Goal: Task Accomplishment & Management: Use online tool/utility

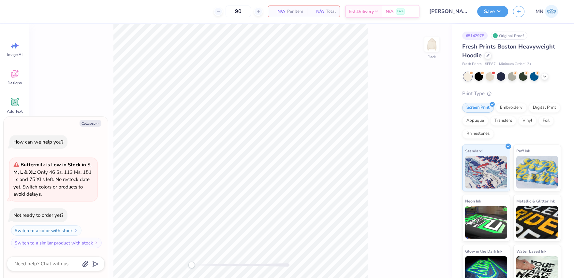
drag, startPoint x: 99, startPoint y: 124, endPoint x: 29, endPoint y: 129, distance: 69.7
click at [99, 124] on icon "button" at bounding box center [98, 124] width 4 height 4
type textarea "x"
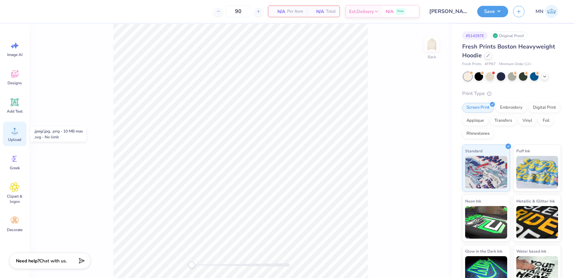
click at [13, 132] on circle at bounding box center [14, 133] width 5 height 5
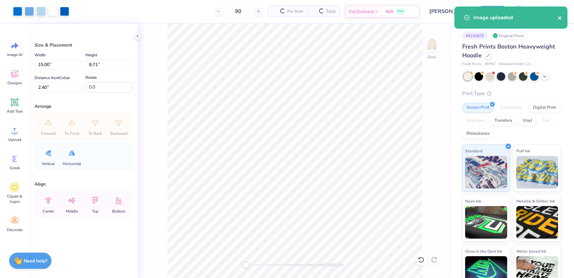
drag, startPoint x: 560, startPoint y: 20, endPoint x: 515, endPoint y: 30, distance: 45.9
click at [560, 20] on icon "close" at bounding box center [560, 17] width 5 height 5
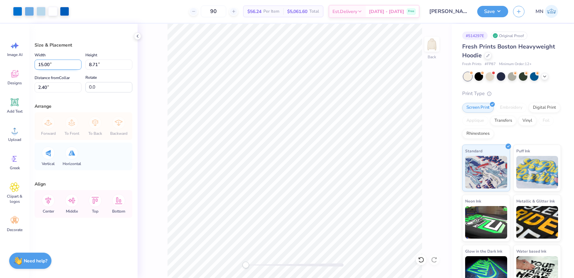
click at [63, 63] on input "15.00" at bounding box center [58, 65] width 47 height 10
type input "12.50"
type input "7.26"
click at [53, 87] on input "3.12" at bounding box center [58, 88] width 47 height 10
type input "2"
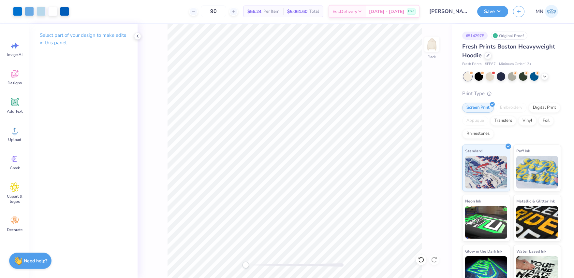
drag, startPoint x: 432, startPoint y: 47, endPoint x: 95, endPoint y: 100, distance: 341.3
click at [432, 48] on img at bounding box center [432, 44] width 13 height 13
click at [16, 129] on icon at bounding box center [15, 131] width 10 height 10
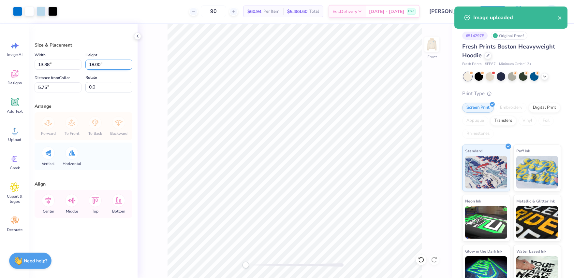
click at [101, 68] on input "18.00" at bounding box center [108, 65] width 47 height 10
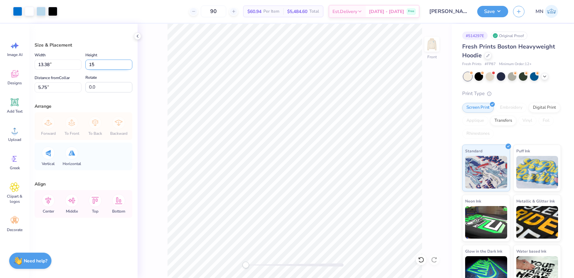
type input "15"
type input "11.15"
type input "15.00"
click at [58, 83] on input "7.25" at bounding box center [58, 88] width 47 height 10
type input "6"
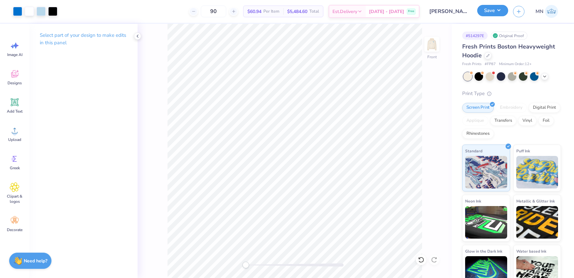
click at [490, 14] on button "Save" at bounding box center [492, 10] width 31 height 11
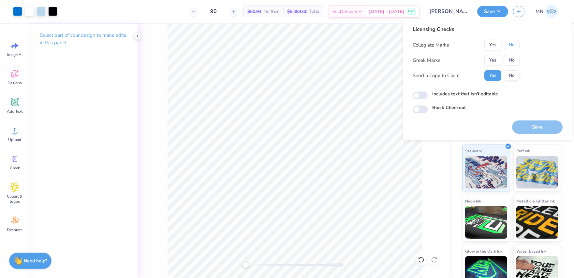
drag, startPoint x: 506, startPoint y: 44, endPoint x: 507, endPoint y: 54, distance: 9.8
click at [506, 44] on button "No" at bounding box center [512, 45] width 16 height 10
click at [509, 61] on button "No" at bounding box center [512, 60] width 16 height 10
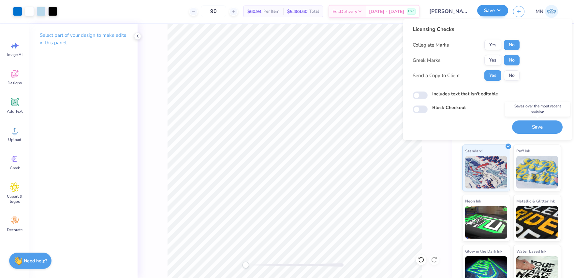
drag, startPoint x: 542, startPoint y: 133, endPoint x: 484, endPoint y: 8, distance: 137.4
click at [542, 133] on button "Save" at bounding box center [537, 127] width 51 height 13
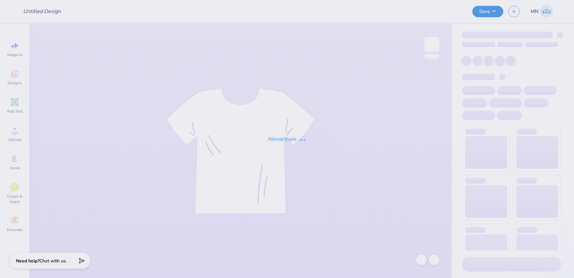
type input "Fiji Fall Hoodies/Crewnecks 'Maroon'"
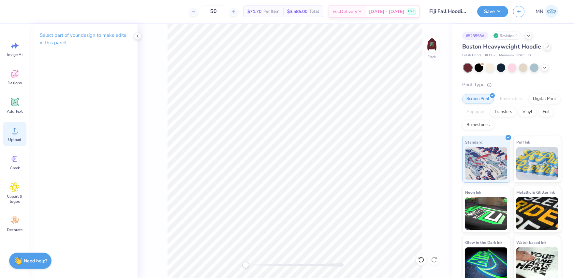
click at [13, 133] on icon at bounding box center [15, 131] width 6 height 6
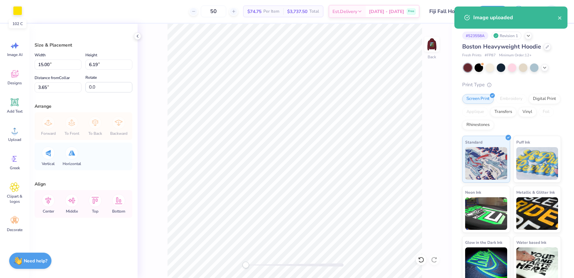
click at [18, 14] on div at bounding box center [17, 10] width 9 height 9
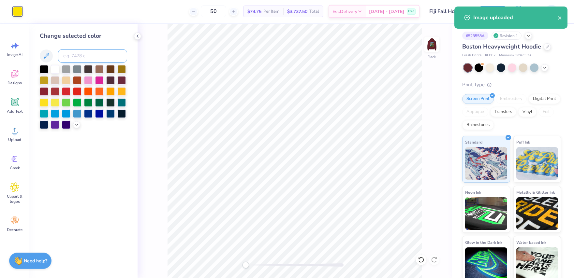
click at [79, 57] on input at bounding box center [92, 56] width 69 height 13
type input "123"
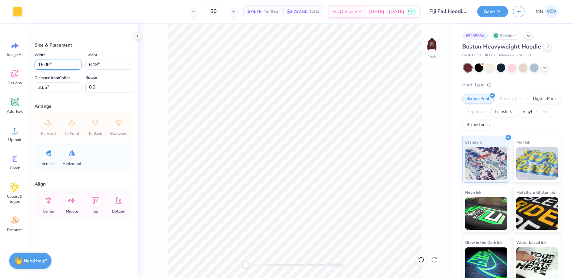
click at [60, 61] on input "15.00" at bounding box center [58, 65] width 47 height 10
type input "4.00"
type input "1.65"
click at [60, 85] on input "5.92" at bounding box center [58, 88] width 47 height 10
type input "3"
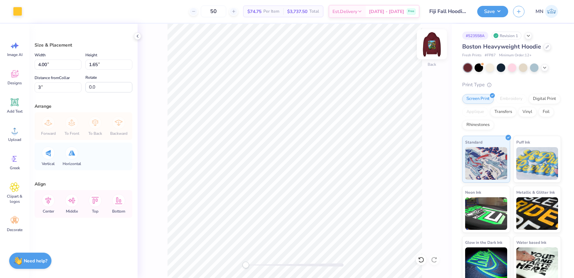
click at [435, 47] on img at bounding box center [432, 44] width 26 height 26
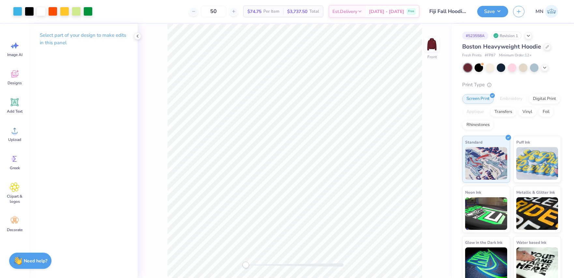
click at [423, 261] on div "Front" at bounding box center [295, 151] width 314 height 255
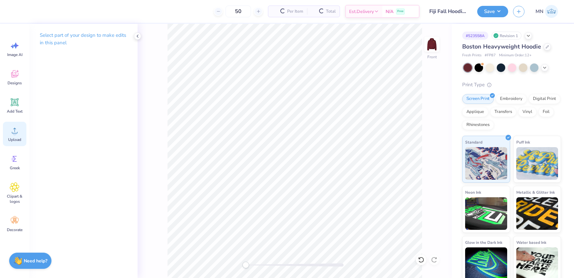
click at [12, 127] on icon at bounding box center [15, 131] width 10 height 10
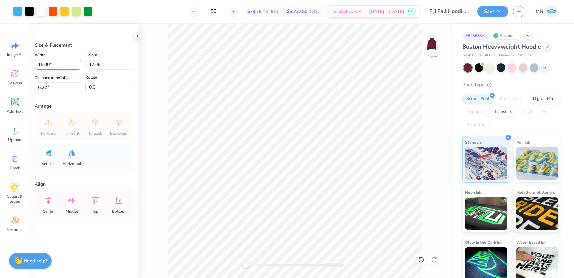
click at [65, 60] on input "15.00" at bounding box center [58, 65] width 47 height 10
type input "12.00"
type input "13.65"
click at [53, 86] on input "7.93" at bounding box center [58, 88] width 47 height 10
type input "6"
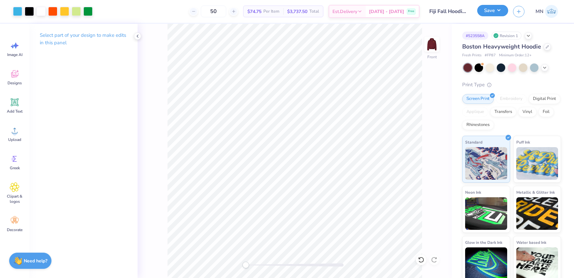
click at [490, 9] on button "Save" at bounding box center [492, 10] width 31 height 11
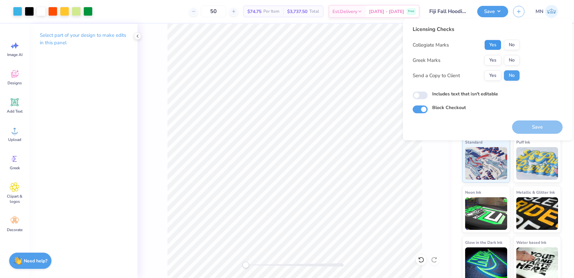
click at [488, 47] on button "Yes" at bounding box center [493, 45] width 17 height 10
click at [490, 58] on button "Yes" at bounding box center [493, 60] width 17 height 10
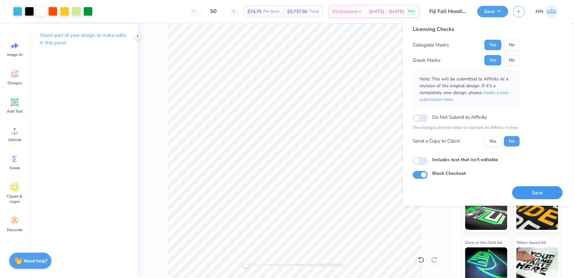
click at [542, 190] on button "Save" at bounding box center [537, 193] width 51 height 13
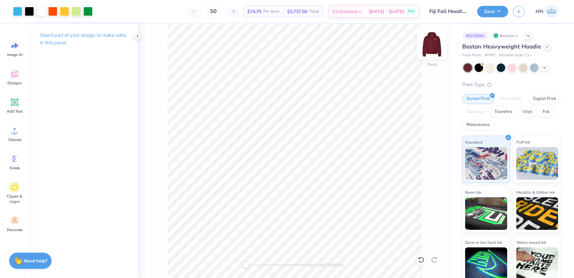
click at [441, 48] on div at bounding box center [432, 44] width 30 height 30
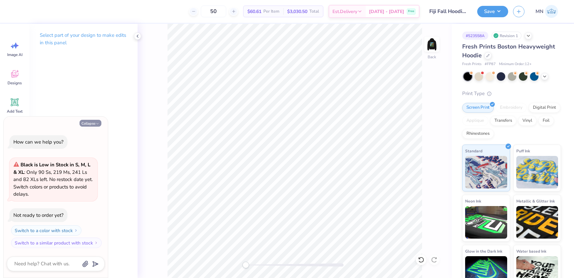
click at [92, 124] on button "Collapse" at bounding box center [91, 123] width 22 height 7
type textarea "x"
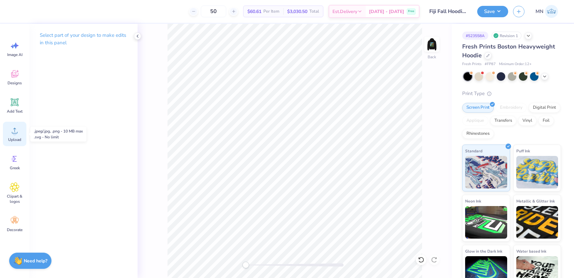
click at [12, 130] on icon at bounding box center [15, 131] width 10 height 10
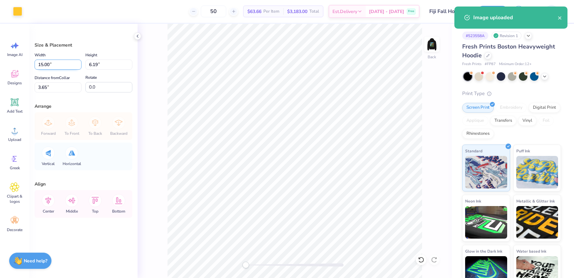
click at [53, 65] on input "15.00" at bounding box center [58, 65] width 47 height 10
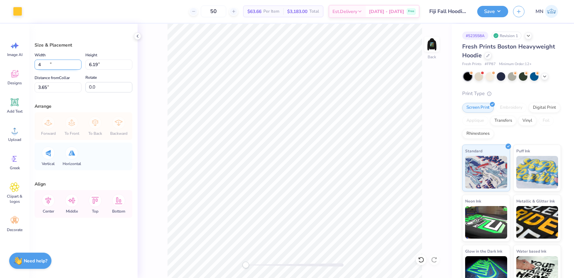
type input "4.00"
type input "1.65"
click at [56, 87] on input "5.92" at bounding box center [58, 88] width 47 height 10
type input "3"
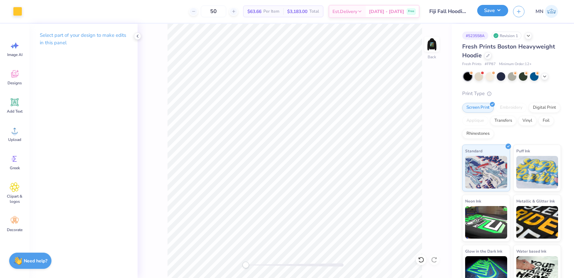
click at [487, 9] on button "Save" at bounding box center [492, 10] width 31 height 11
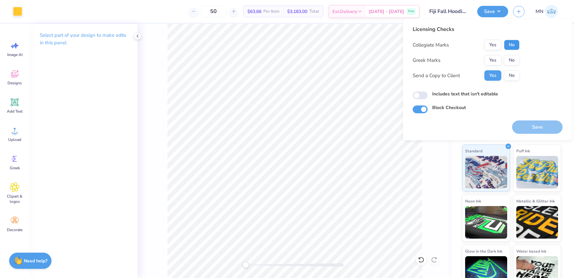
click at [511, 44] on button "No" at bounding box center [512, 45] width 16 height 10
click at [494, 45] on button "Yes" at bounding box center [493, 45] width 17 height 10
click at [494, 55] on button "Yes" at bounding box center [493, 60] width 17 height 10
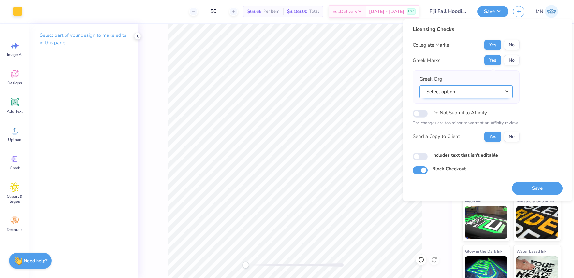
drag, startPoint x: 469, startPoint y: 84, endPoint x: 469, endPoint y: 89, distance: 4.6
click at [469, 84] on div "Greek Org Select option" at bounding box center [466, 87] width 93 height 23
click at [469, 89] on button "Select option" at bounding box center [466, 91] width 93 height 13
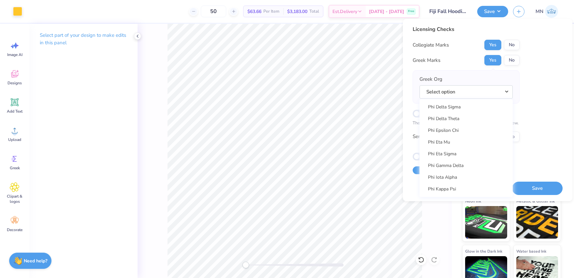
scroll to position [3405, 0]
click at [463, 160] on link "Phi Gamma Delta" at bounding box center [466, 165] width 88 height 11
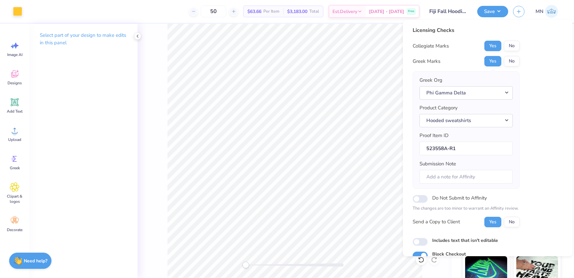
scroll to position [30, 0]
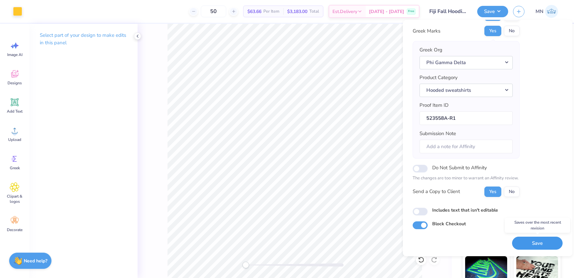
click at [543, 239] on button "Save" at bounding box center [537, 243] width 51 height 13
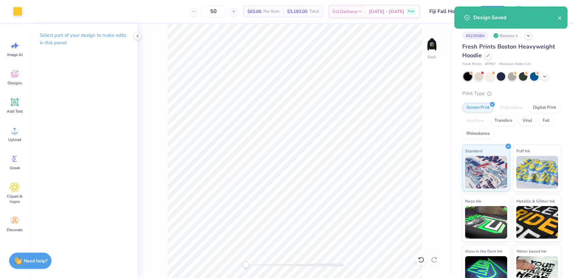
drag, startPoint x: 547, startPoint y: 76, endPoint x: 540, endPoint y: 81, distance: 8.9
click at [547, 76] on icon at bounding box center [544, 76] width 5 height 5
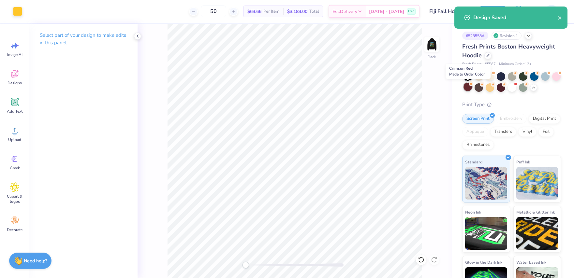
click at [468, 84] on div at bounding box center [468, 87] width 8 height 8
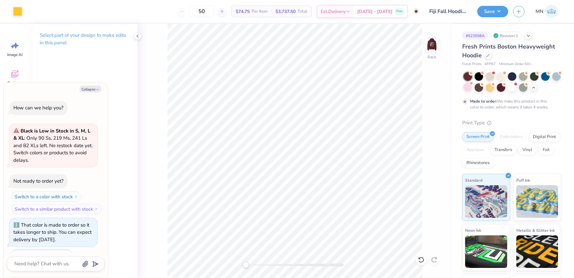
scroll to position [27, 0]
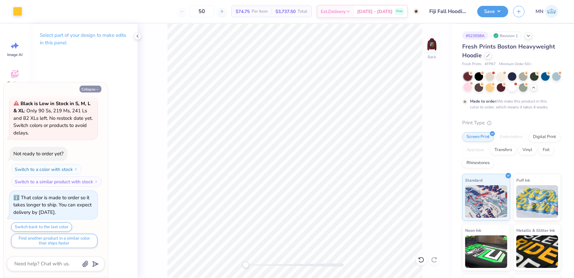
click at [94, 88] on button "Collapse" at bounding box center [91, 89] width 22 height 7
type textarea "x"
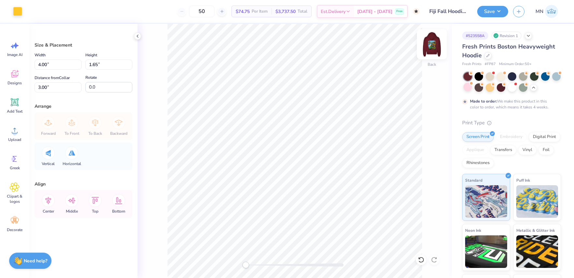
click at [434, 47] on img at bounding box center [432, 44] width 26 height 26
drag, startPoint x: 491, startPoint y: 13, endPoint x: 491, endPoint y: 17, distance: 3.9
click at [491, 13] on button "Save" at bounding box center [492, 11] width 31 height 11
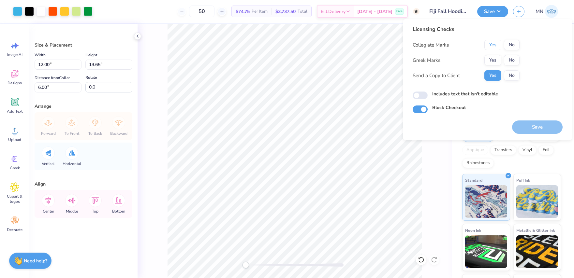
drag, startPoint x: 499, startPoint y: 44, endPoint x: 496, endPoint y: 53, distance: 10.0
click at [499, 44] on button "Yes" at bounding box center [493, 45] width 17 height 10
click at [493, 58] on button "Yes" at bounding box center [493, 60] width 17 height 10
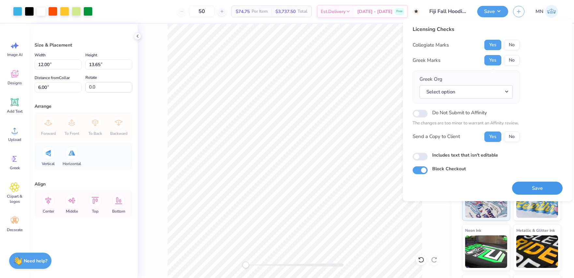
click at [537, 186] on button "Save" at bounding box center [537, 188] width 51 height 13
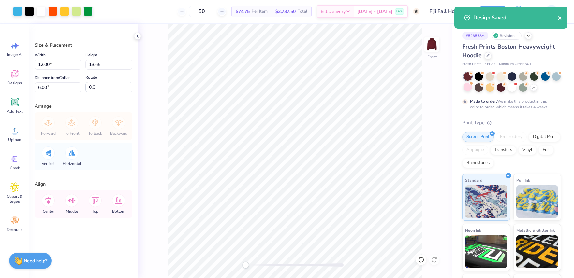
drag, startPoint x: 561, startPoint y: 20, endPoint x: 557, endPoint y: 19, distance: 3.9
click at [561, 20] on icon "close" at bounding box center [560, 17] width 5 height 5
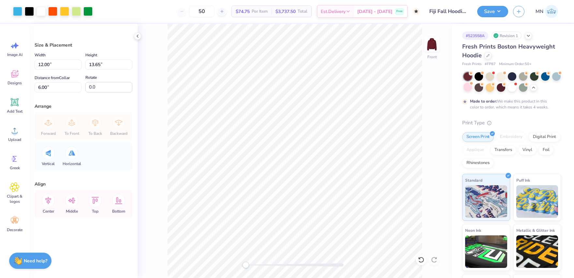
click at [498, 8] on div "Design Saved" at bounding box center [511, 6] width 116 height 3
click at [487, 11] on button "Save" at bounding box center [492, 10] width 31 height 11
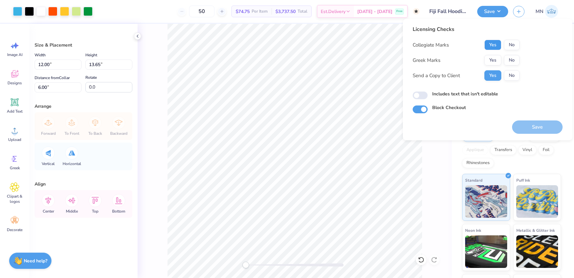
click at [497, 45] on button "Yes" at bounding box center [493, 45] width 17 height 10
click at [494, 58] on button "Yes" at bounding box center [493, 60] width 17 height 10
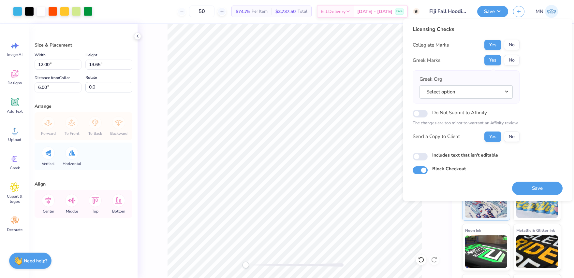
drag, startPoint x: 493, startPoint y: 94, endPoint x: 489, endPoint y: 99, distance: 6.5
click at [493, 94] on button "Select option" at bounding box center [466, 91] width 93 height 13
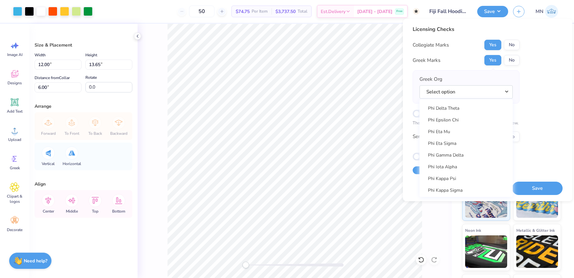
scroll to position [3415, 0]
click at [452, 156] on link "Phi Gamma Delta" at bounding box center [466, 156] width 88 height 11
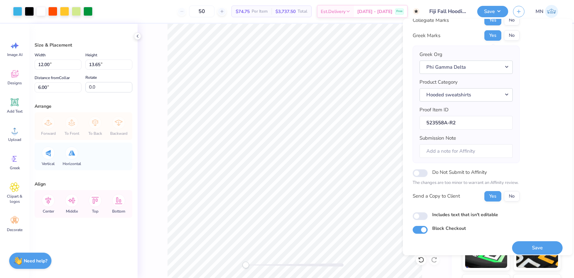
scroll to position [30, 0]
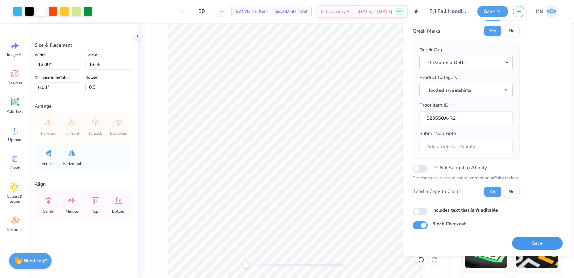
click at [545, 246] on button "Save" at bounding box center [537, 243] width 51 height 13
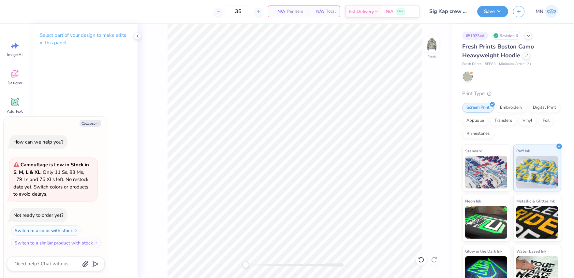
drag, startPoint x: 93, startPoint y: 125, endPoint x: 73, endPoint y: 130, distance: 20.6
click at [92, 125] on button "Collapse" at bounding box center [91, 123] width 22 height 7
type textarea "x"
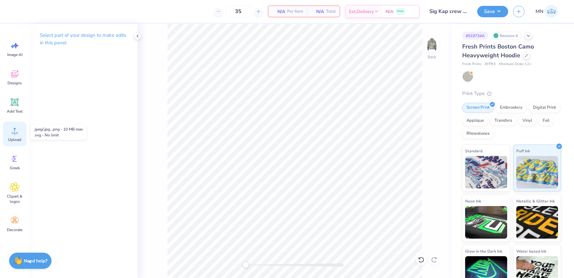
click at [14, 133] on circle at bounding box center [14, 133] width 5 height 5
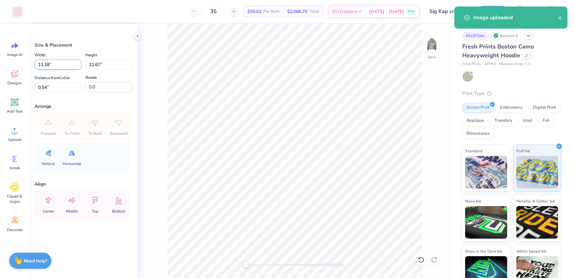
click at [57, 64] on input "11.18" at bounding box center [58, 65] width 47 height 10
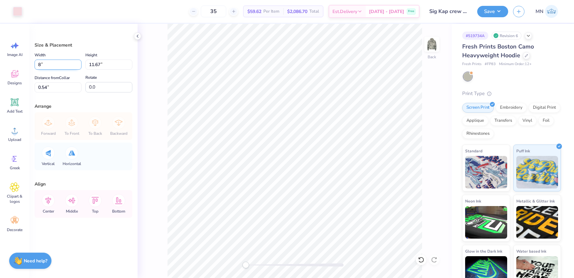
type input "8.00"
type input "8.35"
type input "2.20"
click at [56, 83] on input "2.20" at bounding box center [58, 88] width 47 height 10
type input "3"
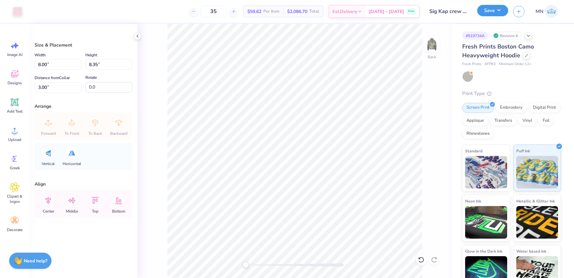
click at [493, 15] on button "Save" at bounding box center [492, 10] width 31 height 11
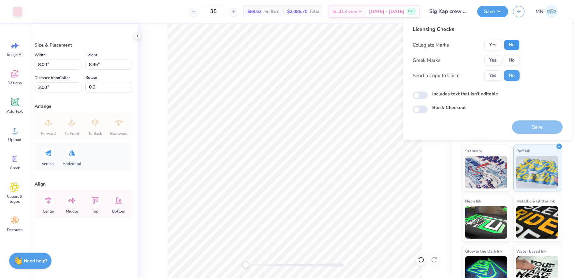
click at [510, 43] on button "No" at bounding box center [512, 45] width 16 height 10
drag, startPoint x: 498, startPoint y: 57, endPoint x: 500, endPoint y: 68, distance: 11.5
click at [498, 57] on button "Yes" at bounding box center [493, 60] width 17 height 10
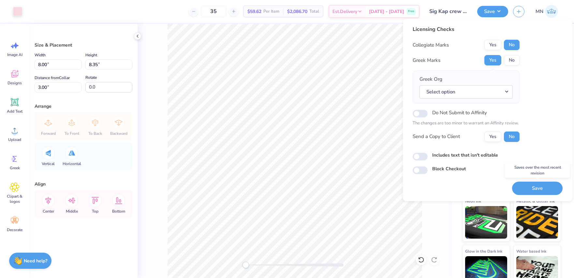
click at [536, 187] on button "Save" at bounding box center [537, 188] width 51 height 13
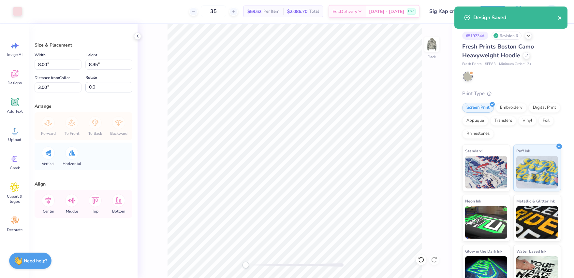
drag, startPoint x: 561, startPoint y: 21, endPoint x: 534, endPoint y: 17, distance: 27.3
click at [561, 20] on button "close" at bounding box center [560, 18] width 5 height 8
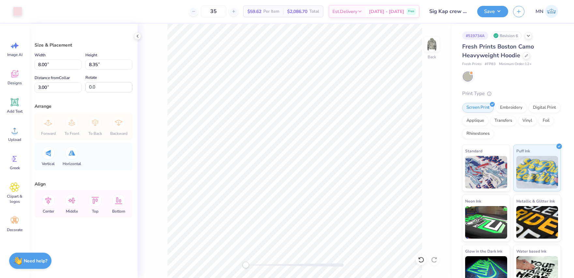
click at [497, 12] on div "Art colors 35 $59.62 Per Item $2,086.70 Total Est. Delivery Oct 7 - 10 Free Des…" at bounding box center [287, 139] width 574 height 278
drag, startPoint x: 489, startPoint y: 9, endPoint x: 493, endPoint y: 14, distance: 6.3
click at [489, 9] on button "Save" at bounding box center [492, 10] width 31 height 11
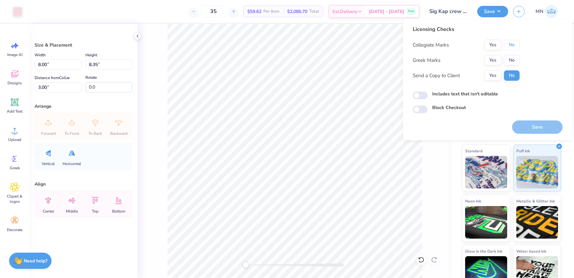
drag, startPoint x: 509, startPoint y: 43, endPoint x: 481, endPoint y: 66, distance: 36.2
click at [507, 46] on button "No" at bounding box center [512, 45] width 16 height 10
drag, startPoint x: 492, startPoint y: 62, endPoint x: 497, endPoint y: 68, distance: 7.9
click at [492, 62] on button "Yes" at bounding box center [493, 60] width 17 height 10
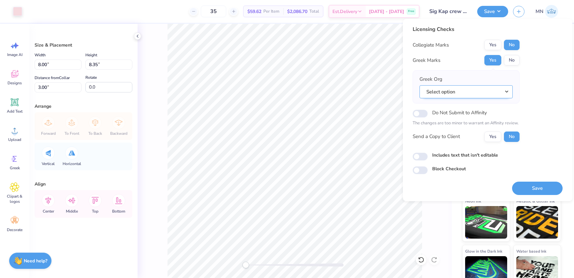
drag, startPoint x: 491, startPoint y: 93, endPoint x: 491, endPoint y: 98, distance: 5.2
click at [491, 93] on button "Select option" at bounding box center [466, 91] width 93 height 13
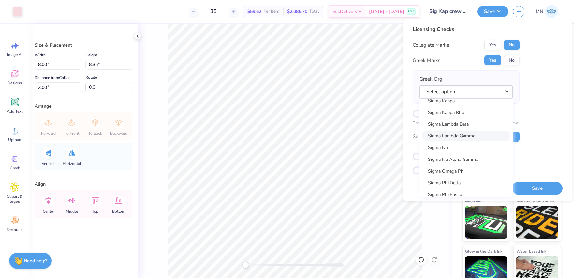
scroll to position [4274, 0]
click at [459, 109] on link "Sigma Kappa" at bounding box center [466, 106] width 88 height 11
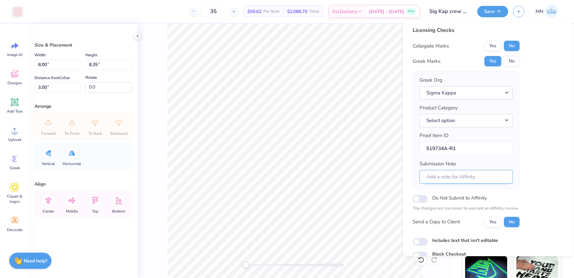
scroll to position [30, 0]
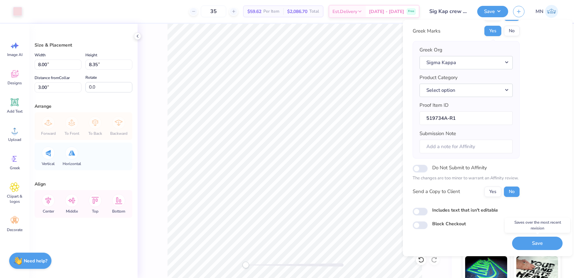
drag, startPoint x: 521, startPoint y: 243, endPoint x: 557, endPoint y: 192, distance: 61.9
click at [521, 243] on button "Save" at bounding box center [537, 243] width 51 height 13
